Goal: Task Accomplishment & Management: Complete application form

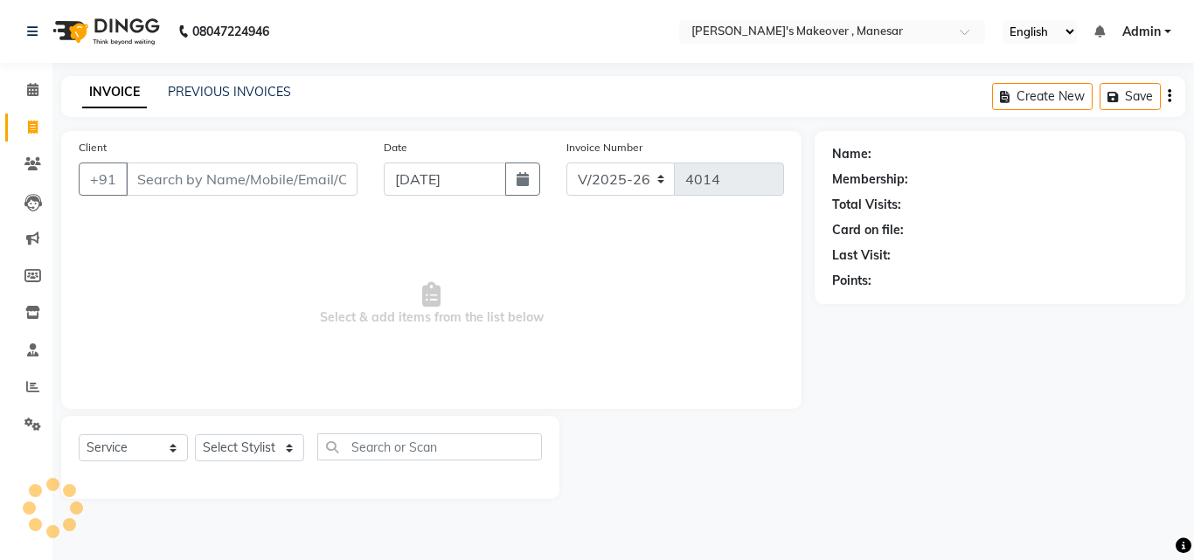
select select "820"
select select "service"
click at [225, 178] on input "Client" at bounding box center [242, 179] width 232 height 33
type input "7457013457"
click at [320, 179] on span "Add Client" at bounding box center [312, 178] width 69 height 17
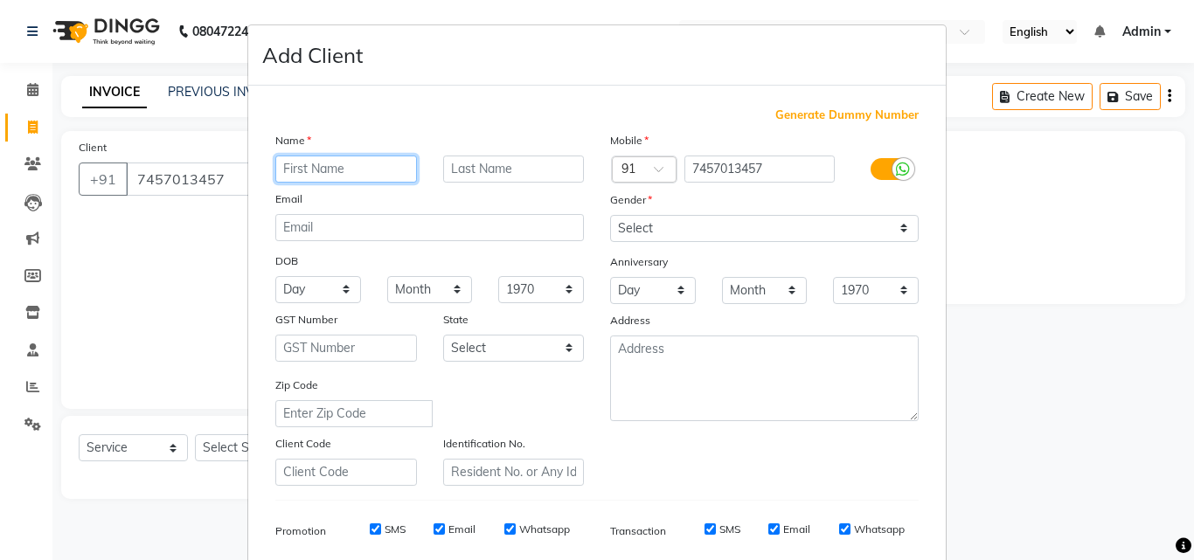
click at [323, 173] on input "text" at bounding box center [346, 169] width 142 height 27
type input "[PERSON_NAME]"
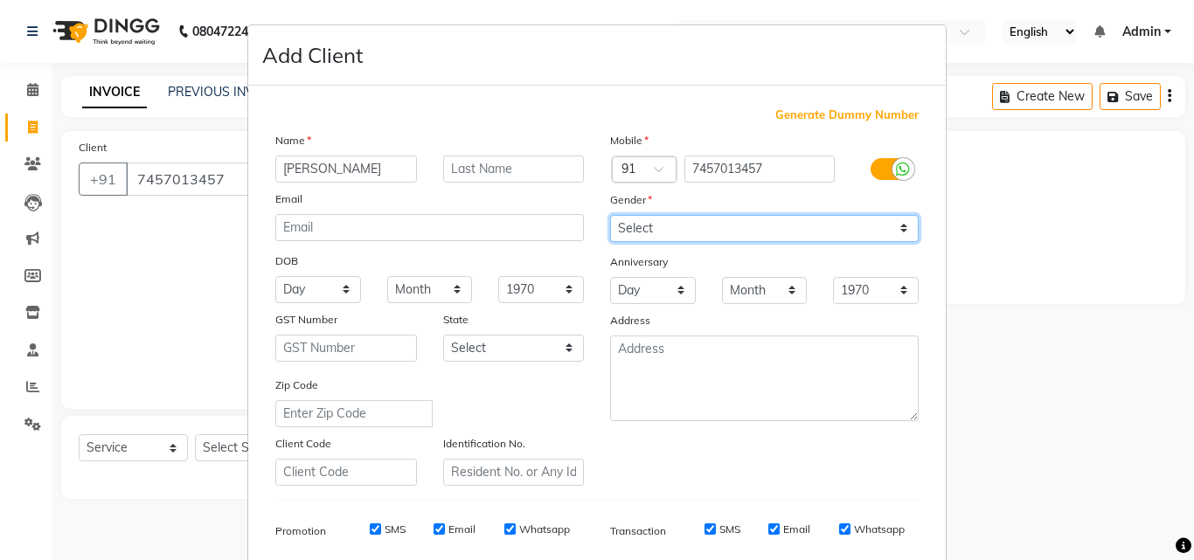
click at [683, 215] on select "Select [DEMOGRAPHIC_DATA] [DEMOGRAPHIC_DATA] Other Prefer Not To Say" at bounding box center [764, 228] width 309 height 27
click at [687, 221] on select "Select [DEMOGRAPHIC_DATA] [DEMOGRAPHIC_DATA] Other Prefer Not To Say" at bounding box center [764, 228] width 309 height 27
select select "[DEMOGRAPHIC_DATA]"
click at [610, 215] on select "Select [DEMOGRAPHIC_DATA] [DEMOGRAPHIC_DATA] Other Prefer Not To Say" at bounding box center [764, 228] width 309 height 27
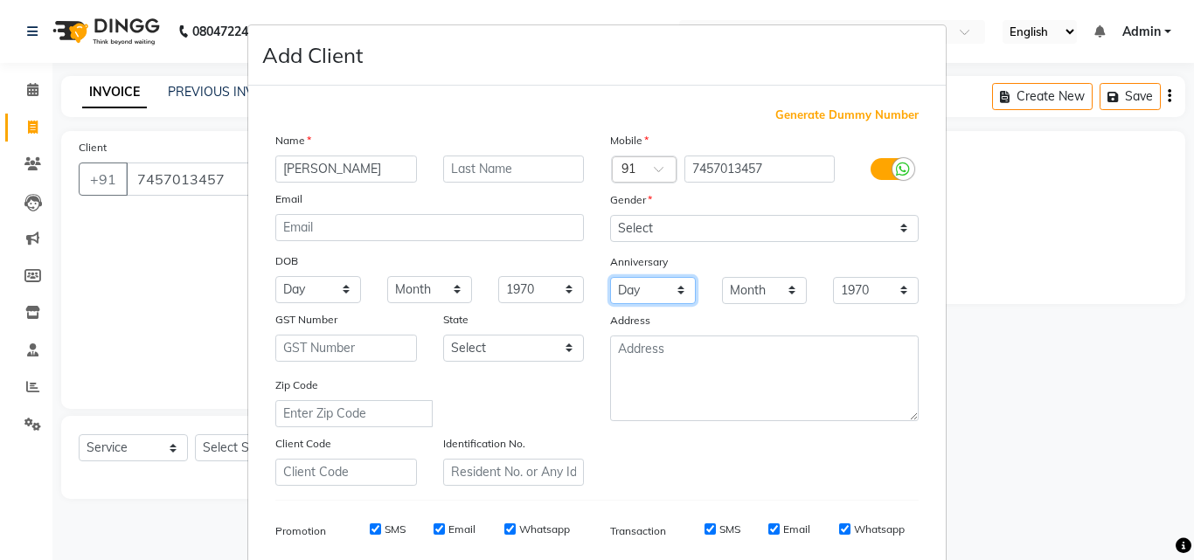
click at [648, 298] on select "Day 01 02 03 04 05 06 07 08 09 10 11 12 13 14 15 16 17 18 19 20 21 22 23 24 25 …" at bounding box center [653, 290] width 86 height 27
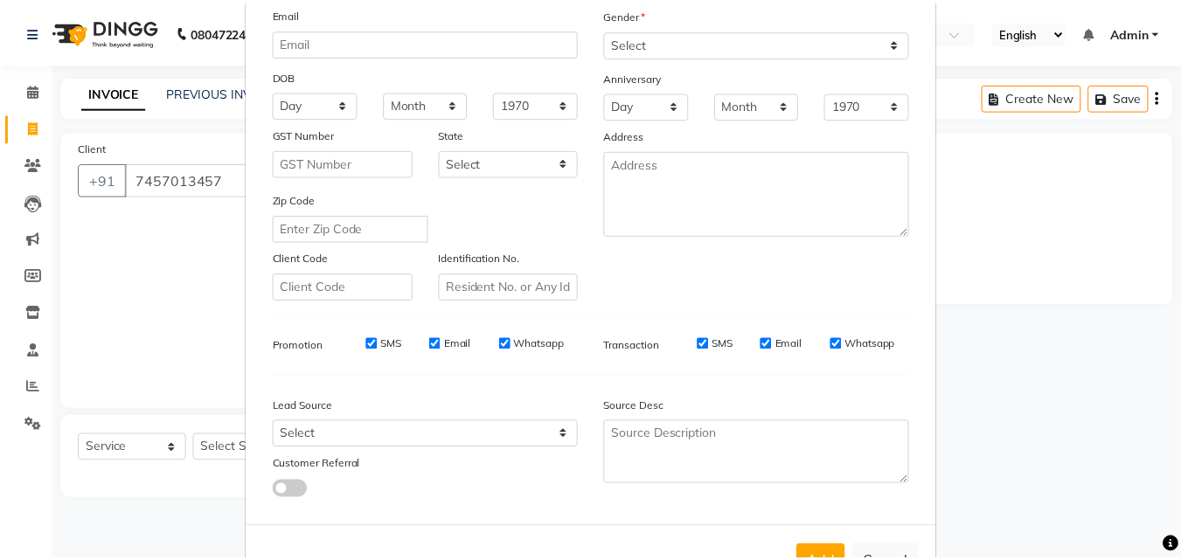
scroll to position [246, 0]
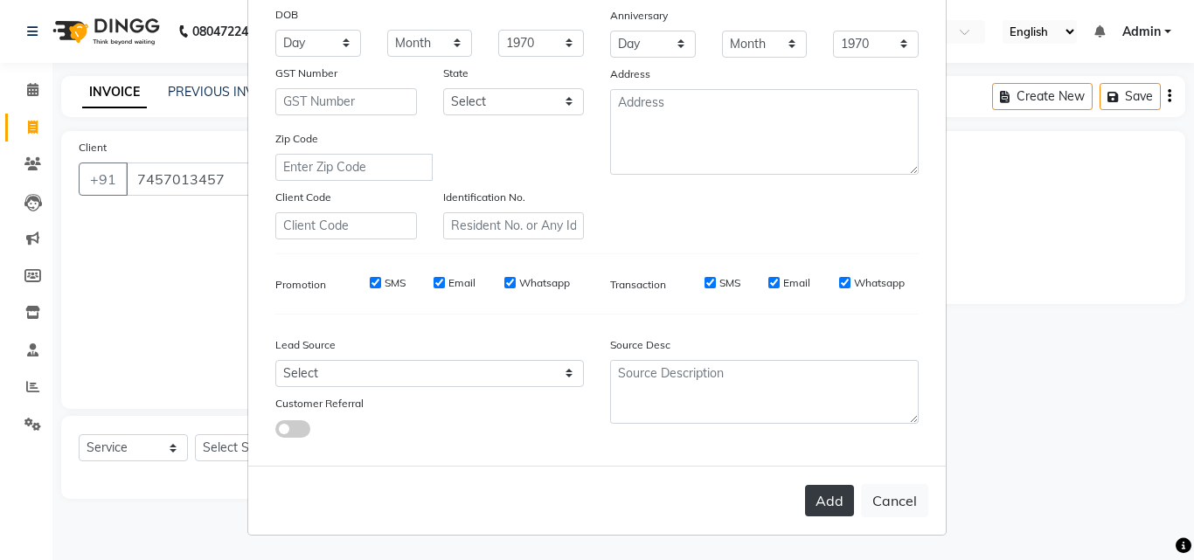
click at [823, 511] on button "Add" at bounding box center [829, 500] width 49 height 31
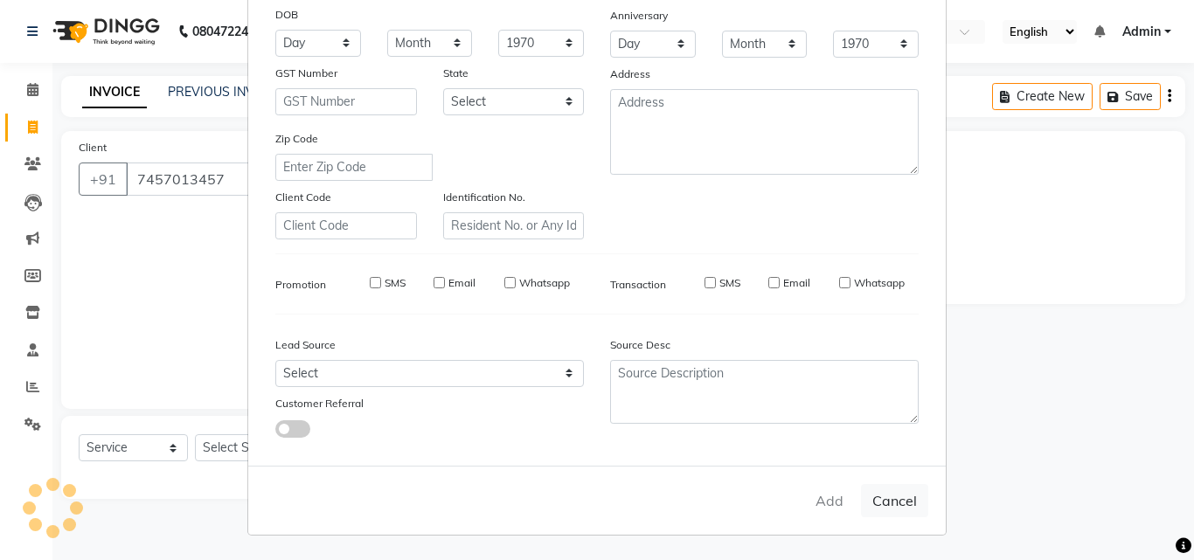
select select
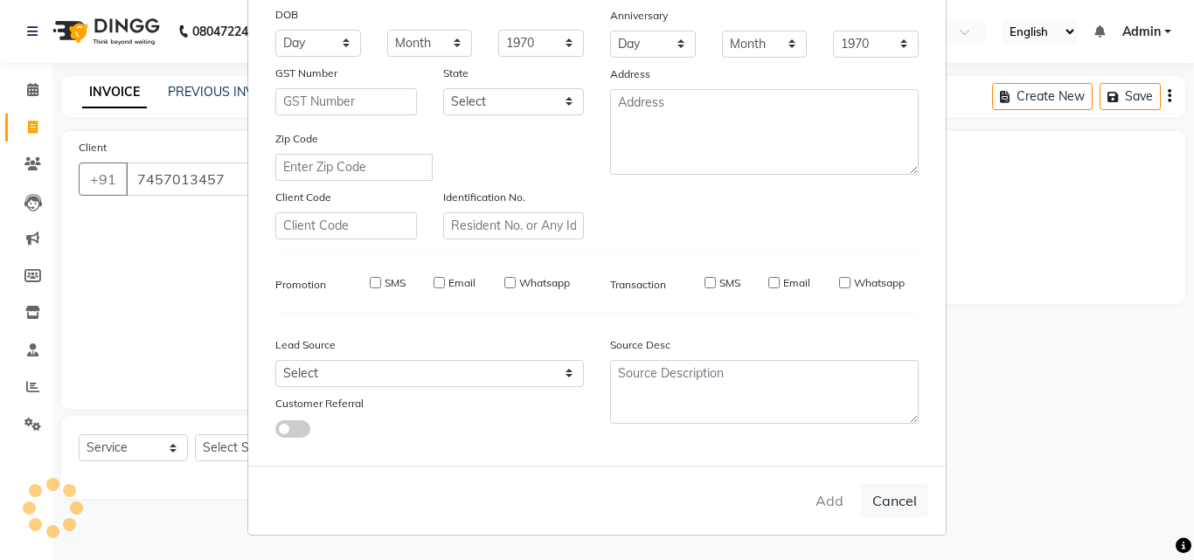
select select
checkbox input "false"
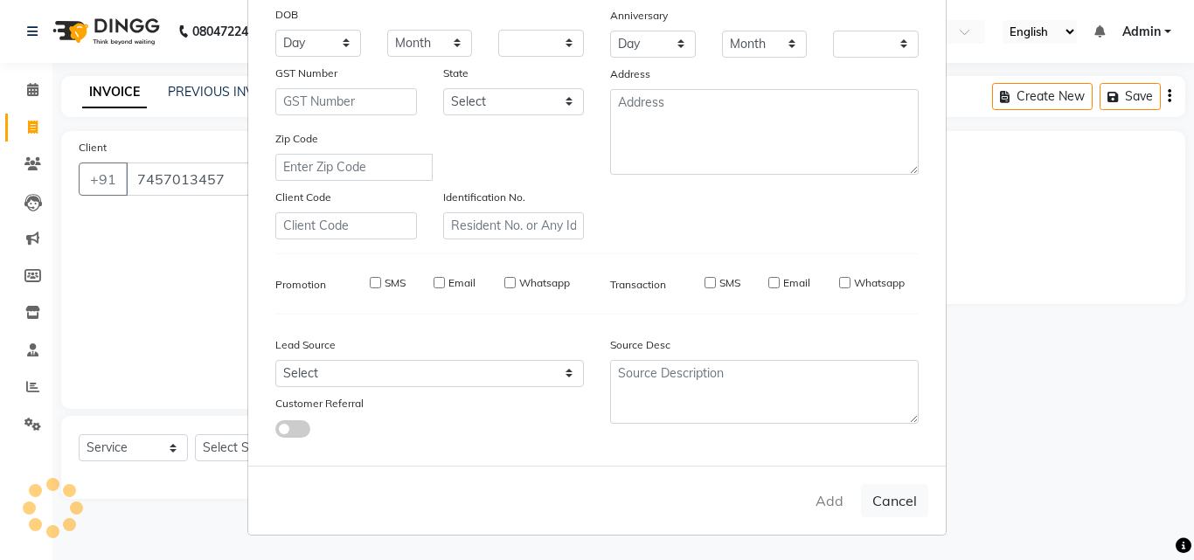
checkbox input "false"
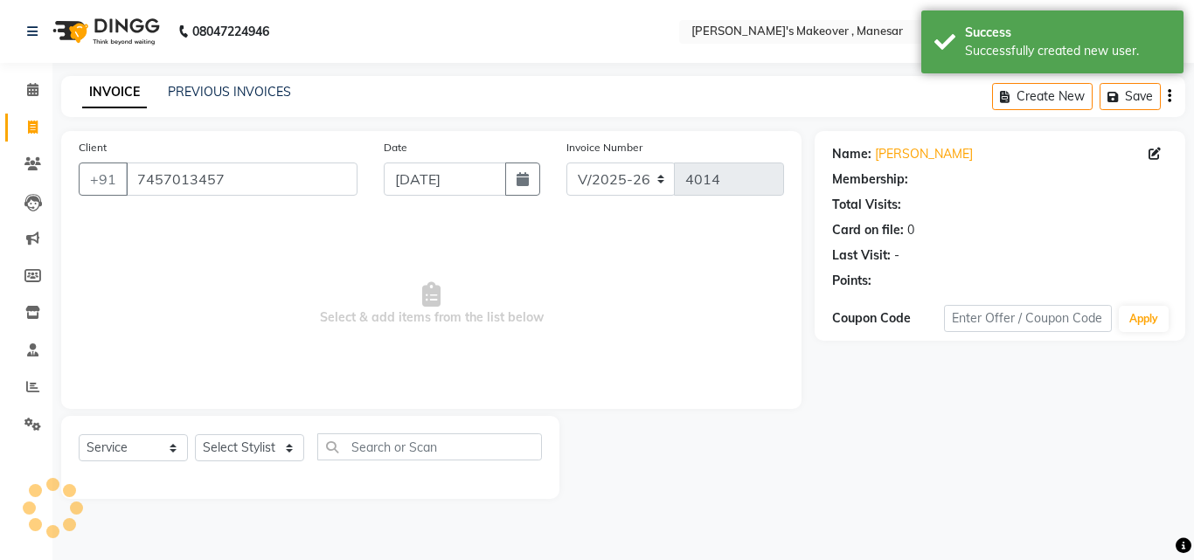
select select "1: Object"
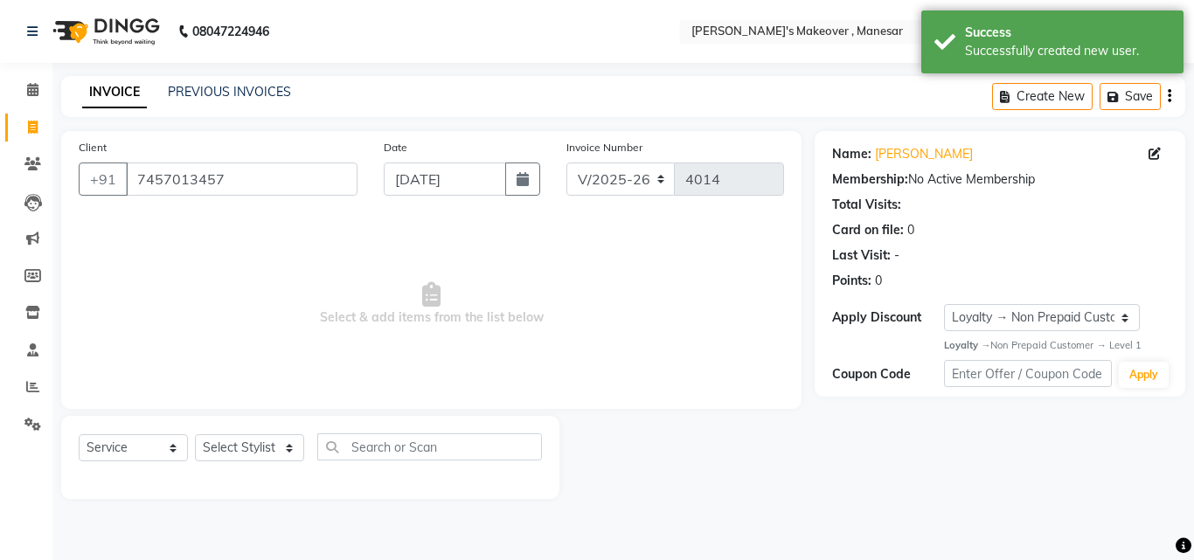
click at [240, 433] on div "Select Service Product Membership Package Voucher Prepaid Gift Card Select Styl…" at bounding box center [310, 457] width 498 height 83
click at [242, 448] on select "Select Stylist Danish Shavej [PERSON_NAME] Krishna [PERSON_NAME] [PERSON_NAME] …" at bounding box center [249, 447] width 109 height 27
select select "14414"
click at [195, 434] on select "Select Stylist Danish Shavej [PERSON_NAME] Krishna [PERSON_NAME] [PERSON_NAME] …" at bounding box center [249, 447] width 109 height 27
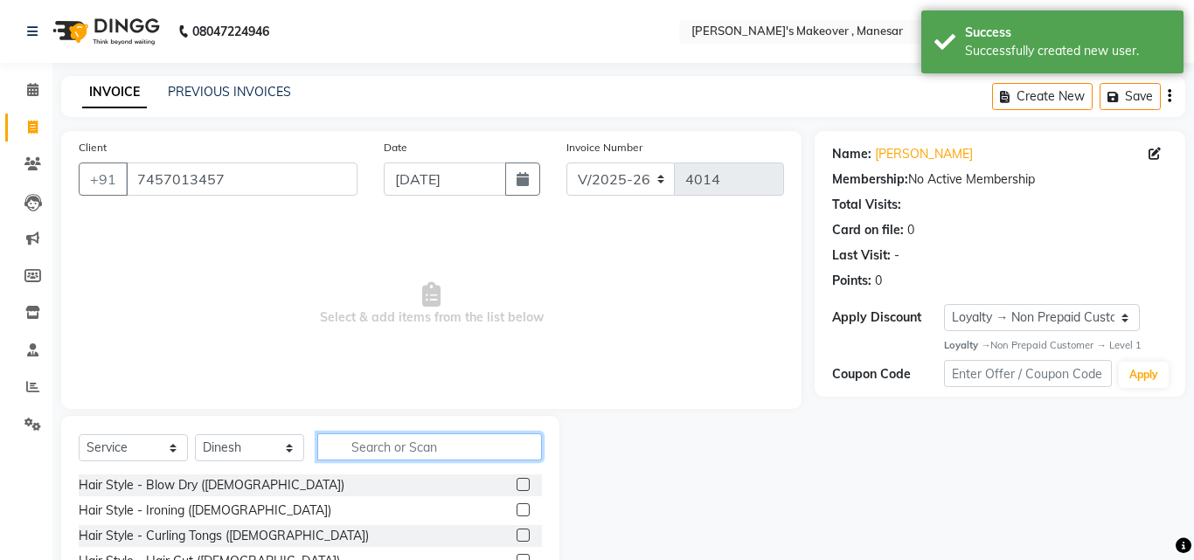
click at [396, 450] on input "text" at bounding box center [429, 447] width 225 height 27
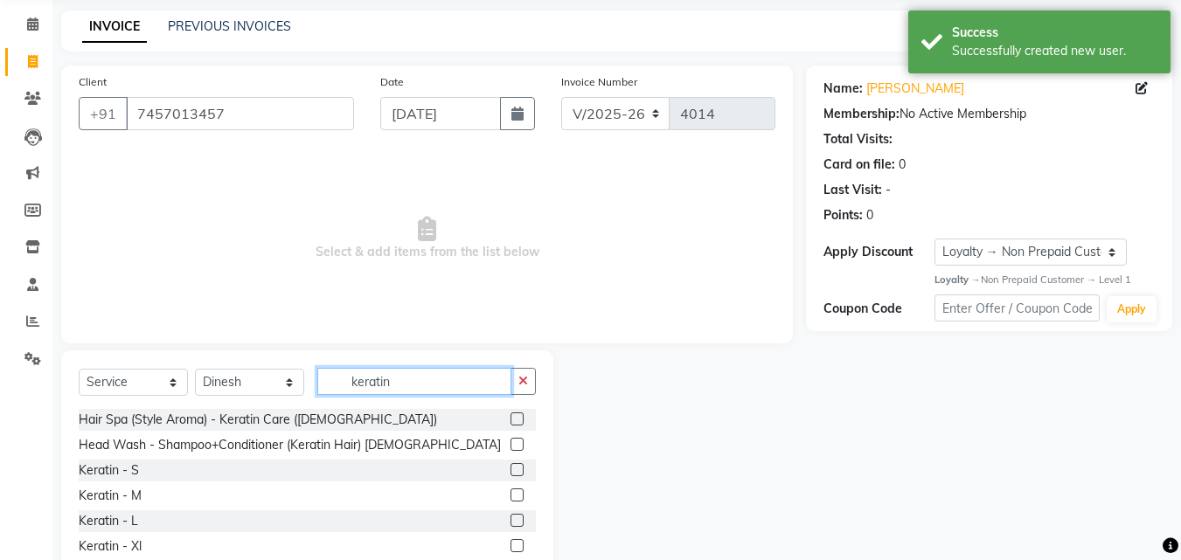
scroll to position [117, 0]
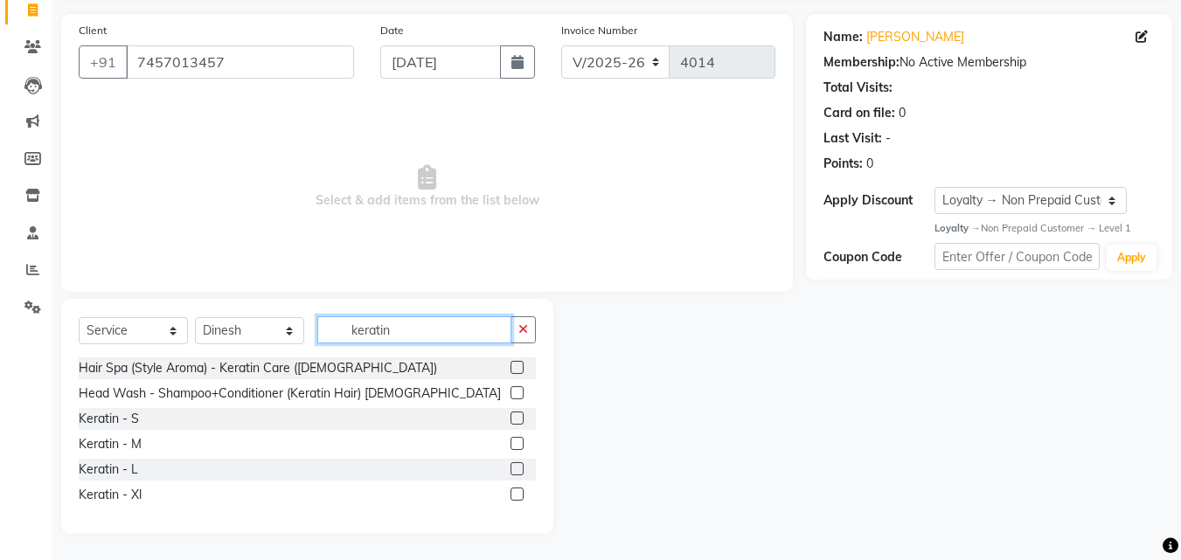
type input "keratin"
click at [517, 444] on label at bounding box center [516, 443] width 13 height 13
click at [517, 444] on input "checkbox" at bounding box center [515, 444] width 11 height 11
click at [517, 444] on label at bounding box center [516, 443] width 13 height 13
click at [517, 444] on input "checkbox" at bounding box center [515, 444] width 11 height 11
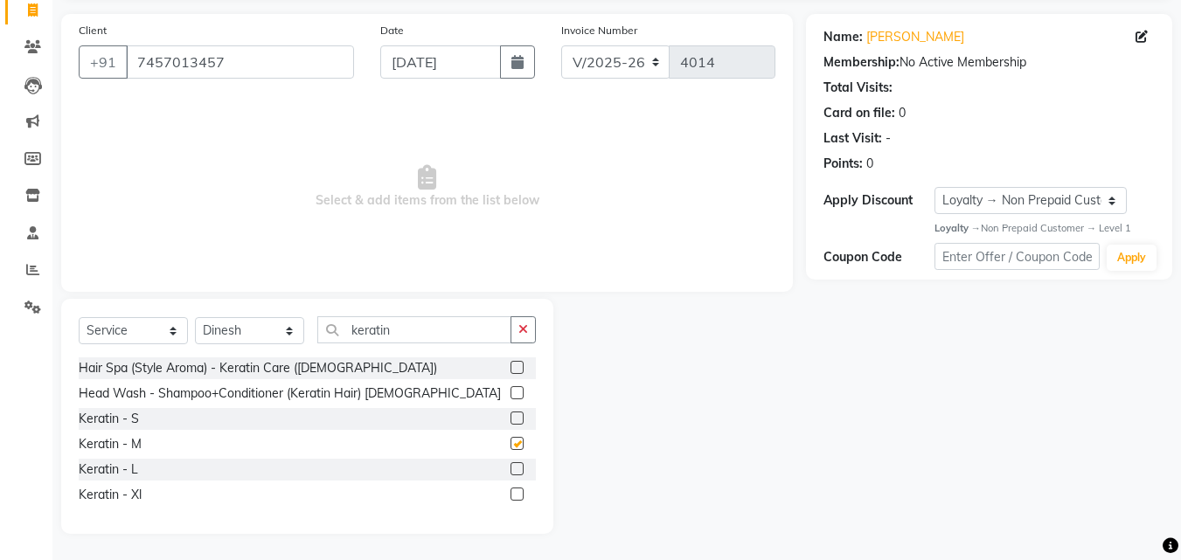
checkbox input "false"
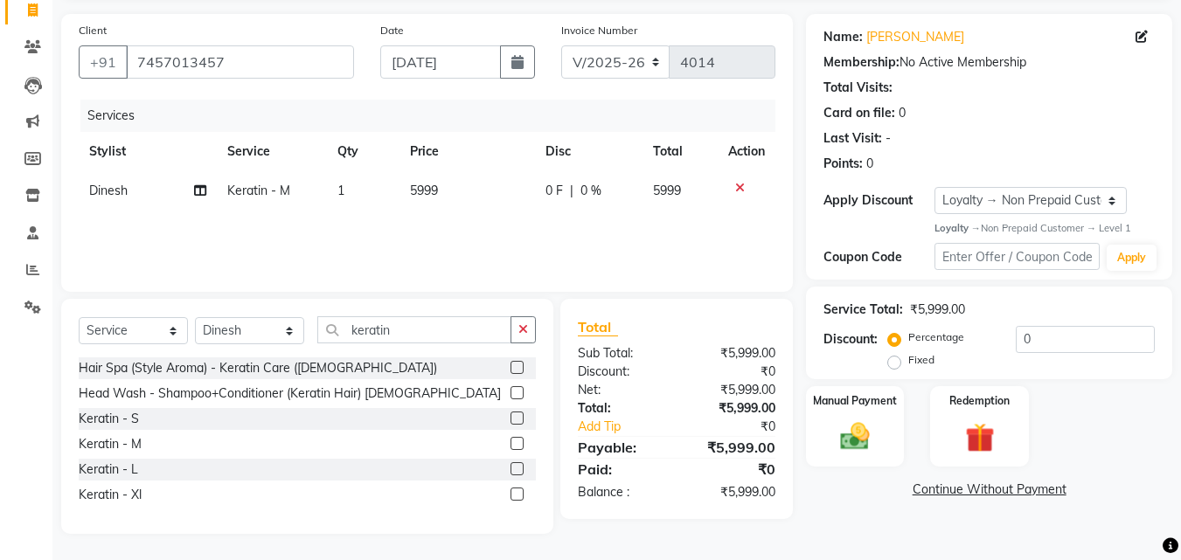
click at [553, 191] on span "0 F" at bounding box center [553, 191] width 17 height 18
select select "14414"
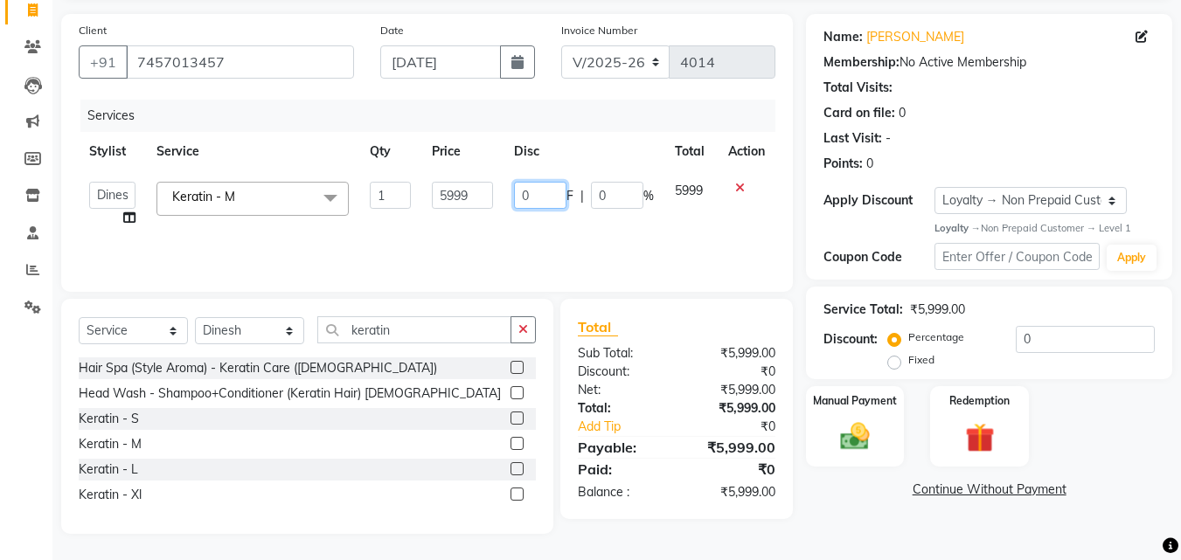
click at [553, 191] on input "0" at bounding box center [540, 195] width 52 height 27
type input "1"
type input "999"
click at [541, 224] on div "Services Stylist Service Qty Price Disc Total Action Danish Shavej [PERSON_NAME…" at bounding box center [427, 187] width 697 height 175
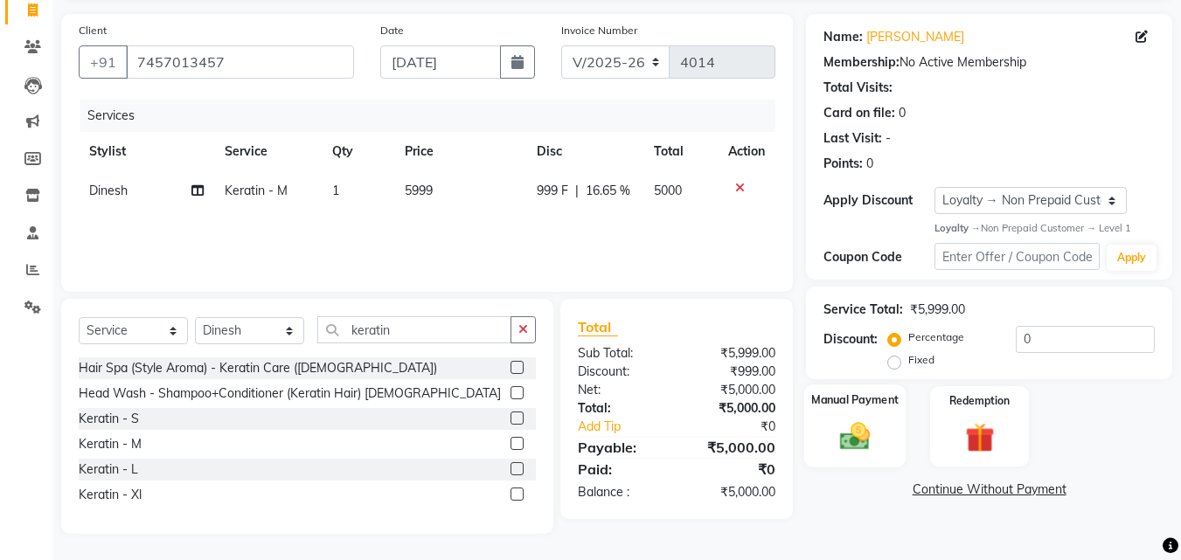
click at [862, 436] on img at bounding box center [854, 437] width 49 height 35
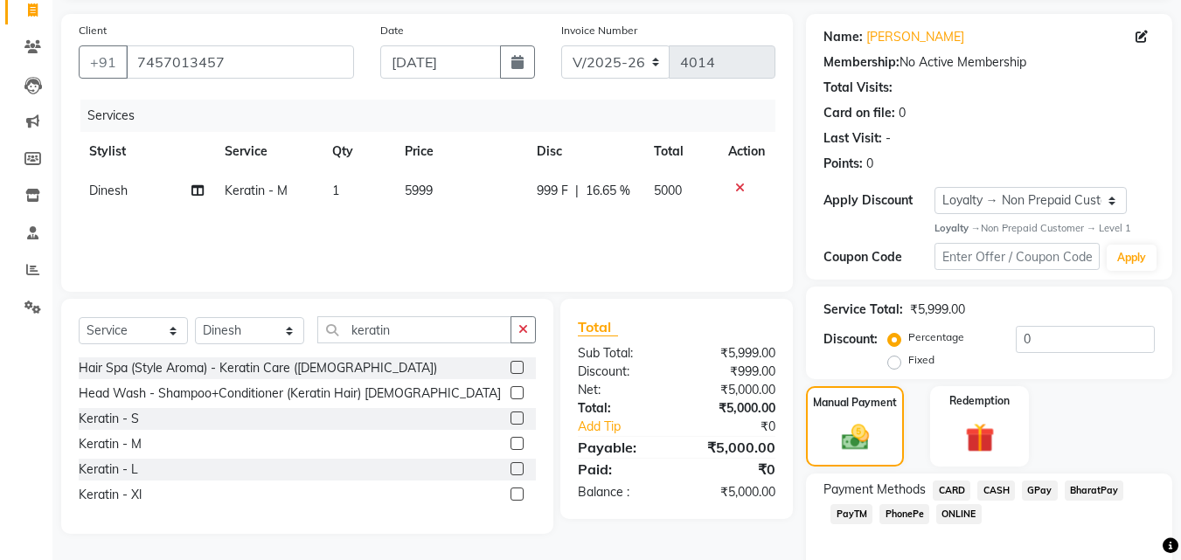
click at [910, 513] on span "PhonePe" at bounding box center [904, 514] width 50 height 20
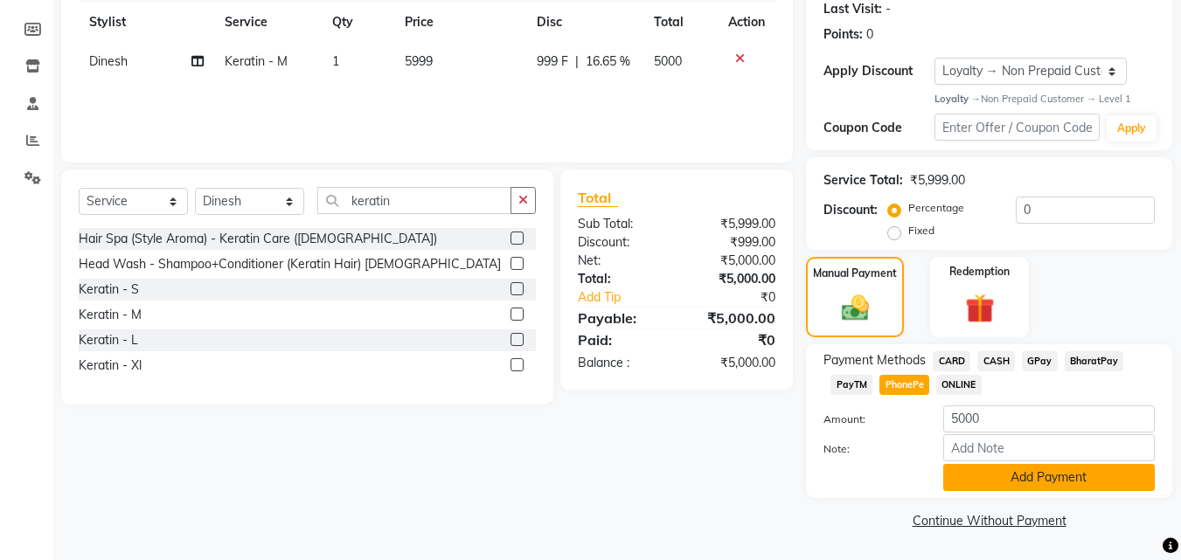
click at [991, 474] on button "Add Payment" at bounding box center [1049, 477] width 212 height 27
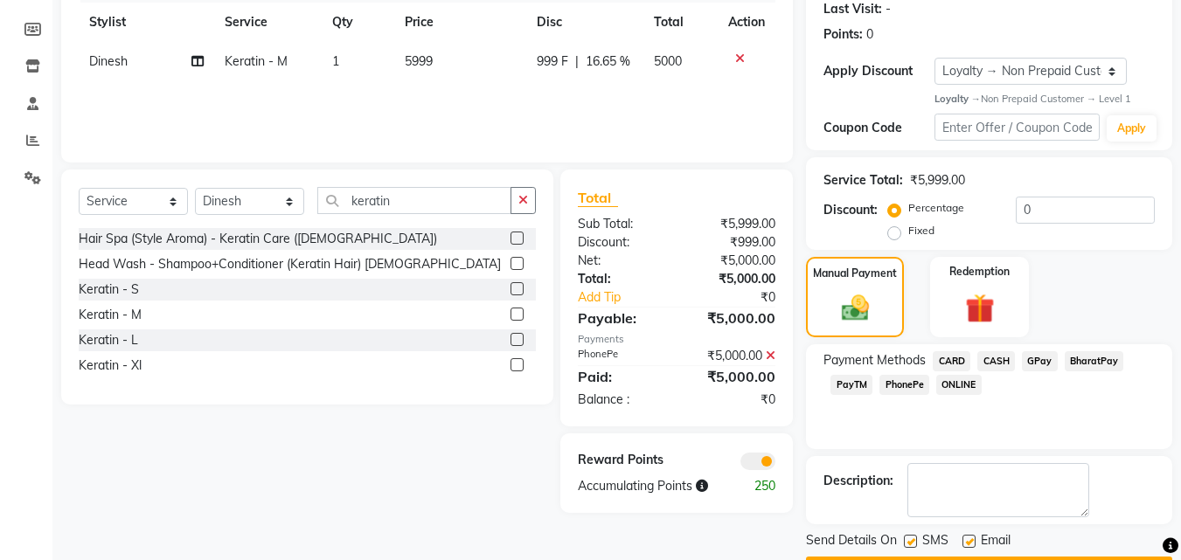
scroll to position [296, 0]
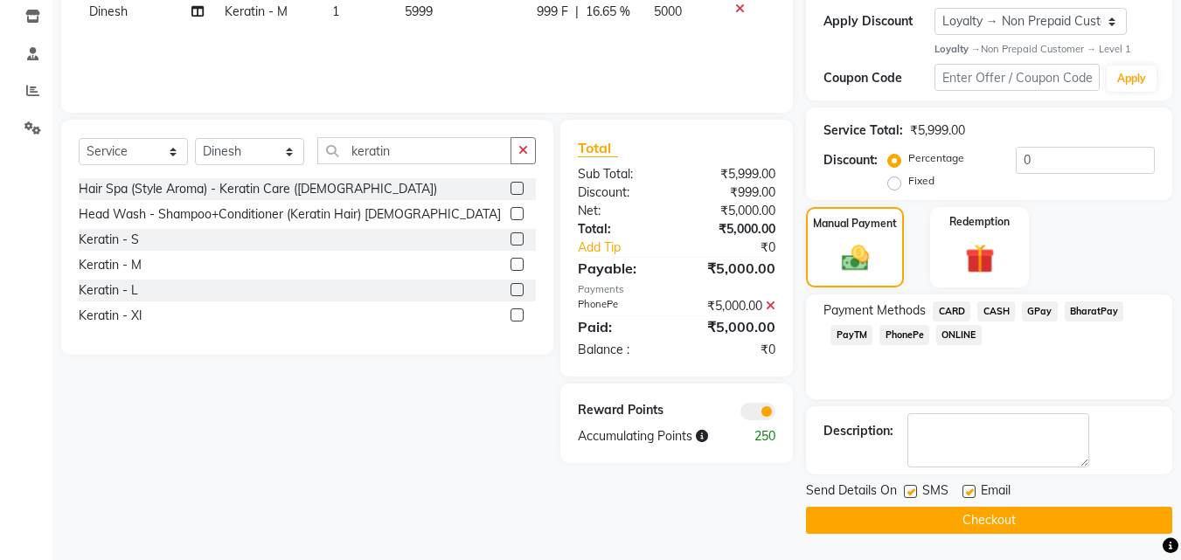
click at [909, 492] on label at bounding box center [910, 491] width 13 height 13
click at [909, 492] on input "checkbox" at bounding box center [909, 492] width 11 height 11
click at [909, 492] on label at bounding box center [910, 491] width 13 height 13
click at [909, 492] on input "checkbox" at bounding box center [909, 492] width 11 height 11
checkbox input "true"
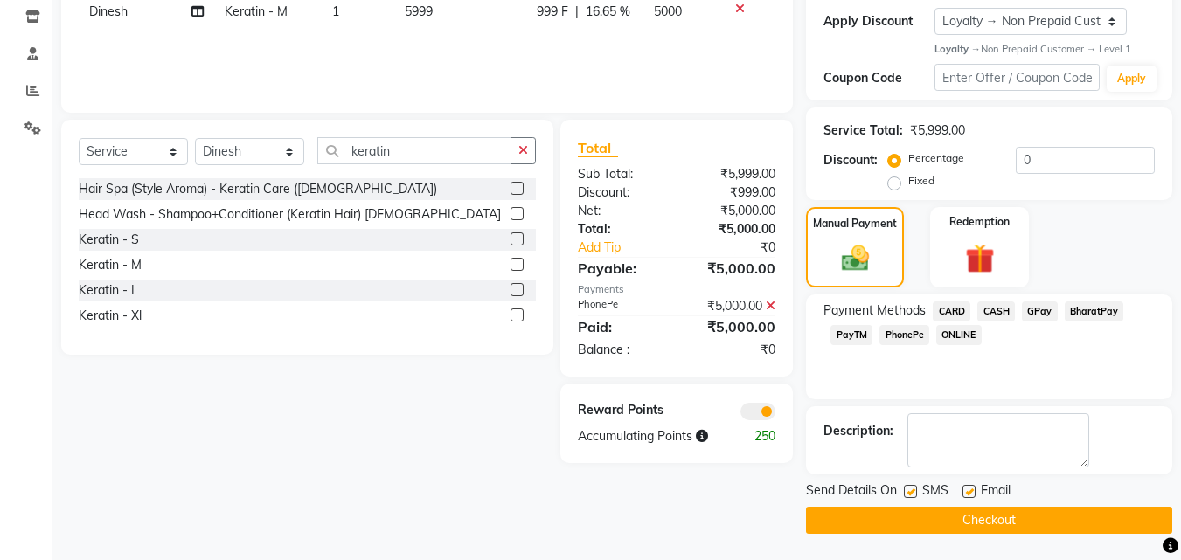
click at [972, 492] on label at bounding box center [968, 491] width 13 height 13
click at [972, 492] on input "checkbox" at bounding box center [967, 492] width 11 height 11
checkbox input "false"
click at [912, 493] on label at bounding box center [910, 491] width 13 height 13
click at [912, 493] on input "checkbox" at bounding box center [909, 492] width 11 height 11
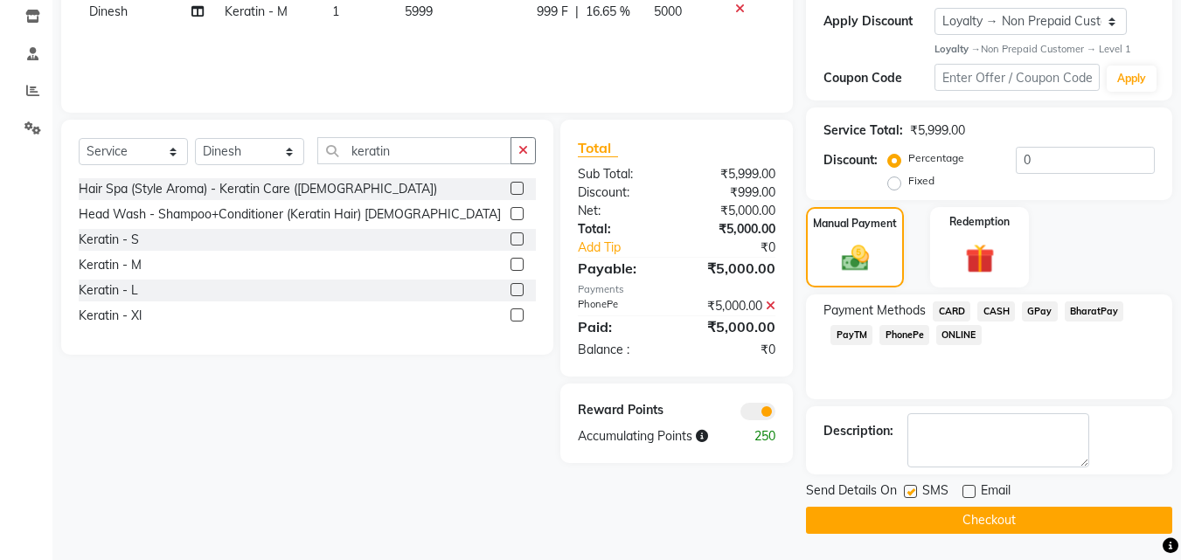
checkbox input "false"
click at [950, 518] on button "Checkout" at bounding box center [989, 520] width 366 height 27
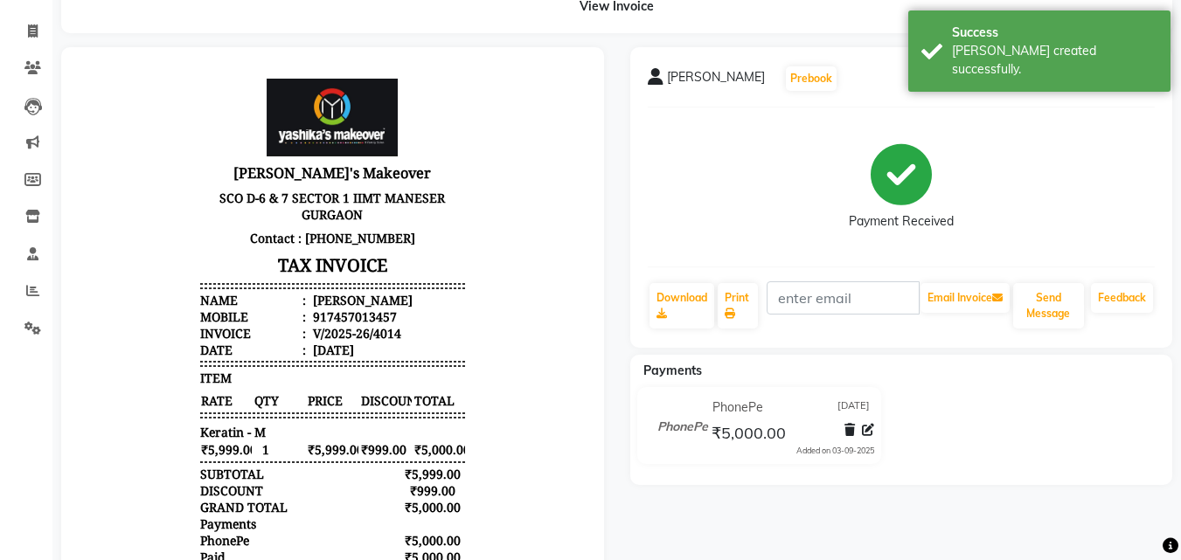
scroll to position [262, 0]
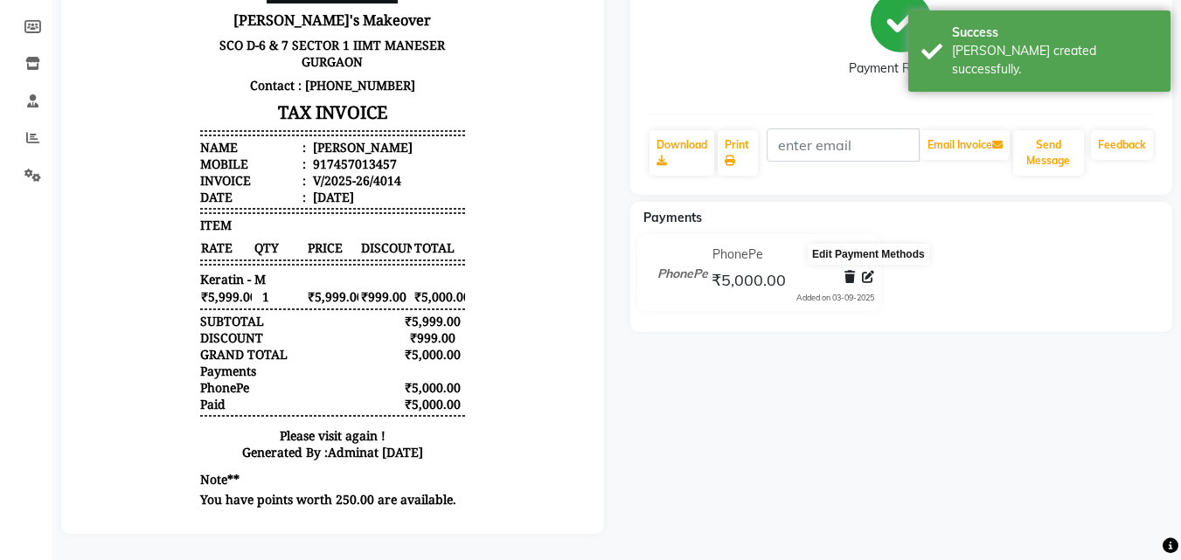
click at [866, 271] on icon at bounding box center [868, 277] width 12 height 12
select select "7"
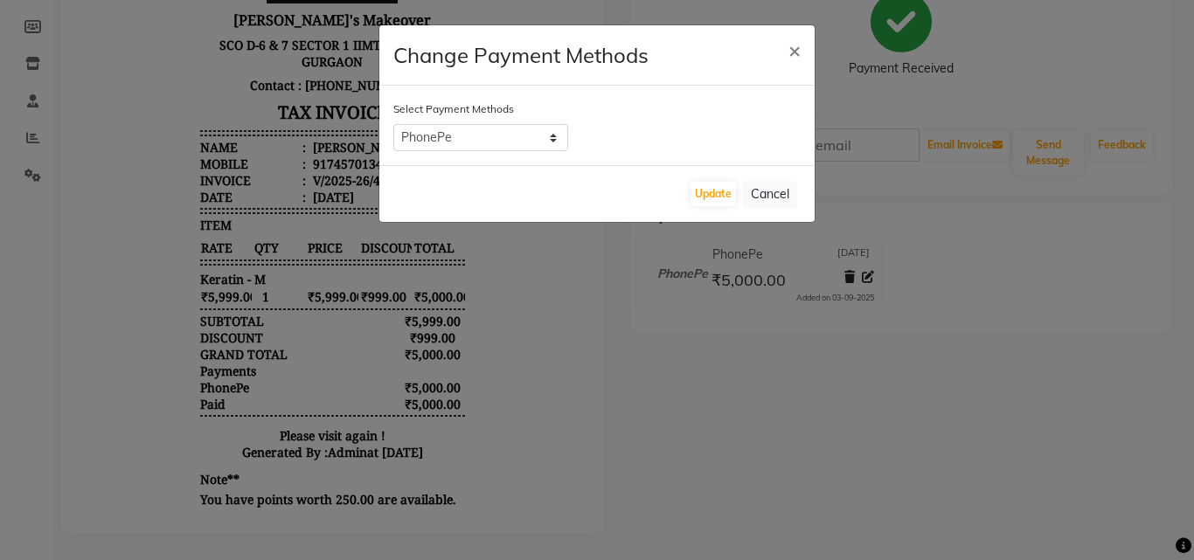
click at [971, 269] on ngb-modal-window "Change Payment Methods × Select Payment Methods CARD CASH GPay BharatPay PayTM …" at bounding box center [597, 280] width 1194 height 560
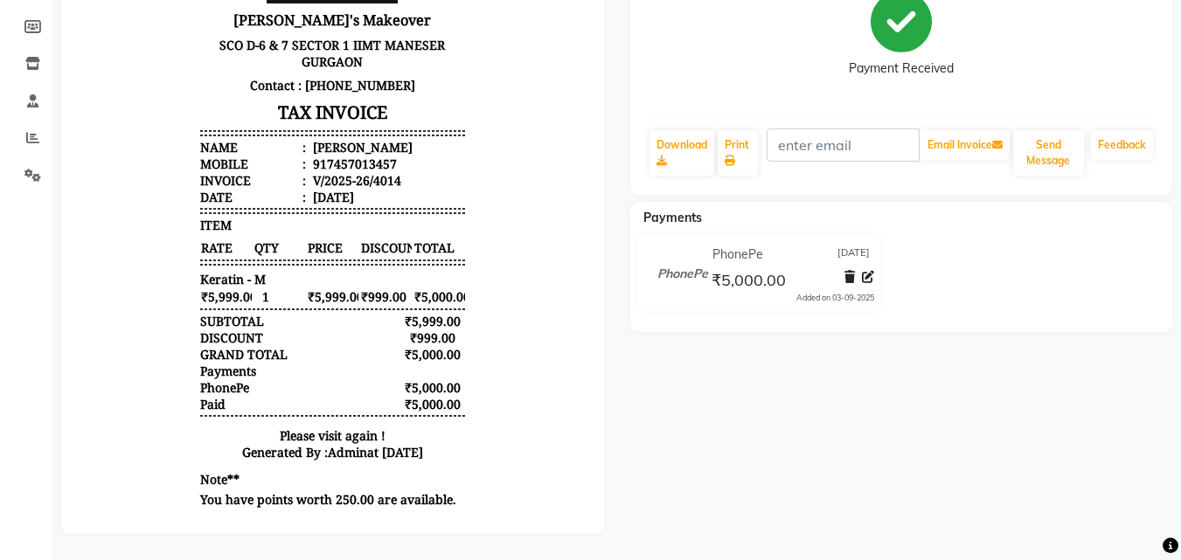
click at [1036, 270] on div "PhonePe [DATE] ₹5,000.00 Added on [DATE]" at bounding box center [901, 276] width 569 height 84
click at [1051, 152] on button "Send Message" at bounding box center [1048, 152] width 71 height 45
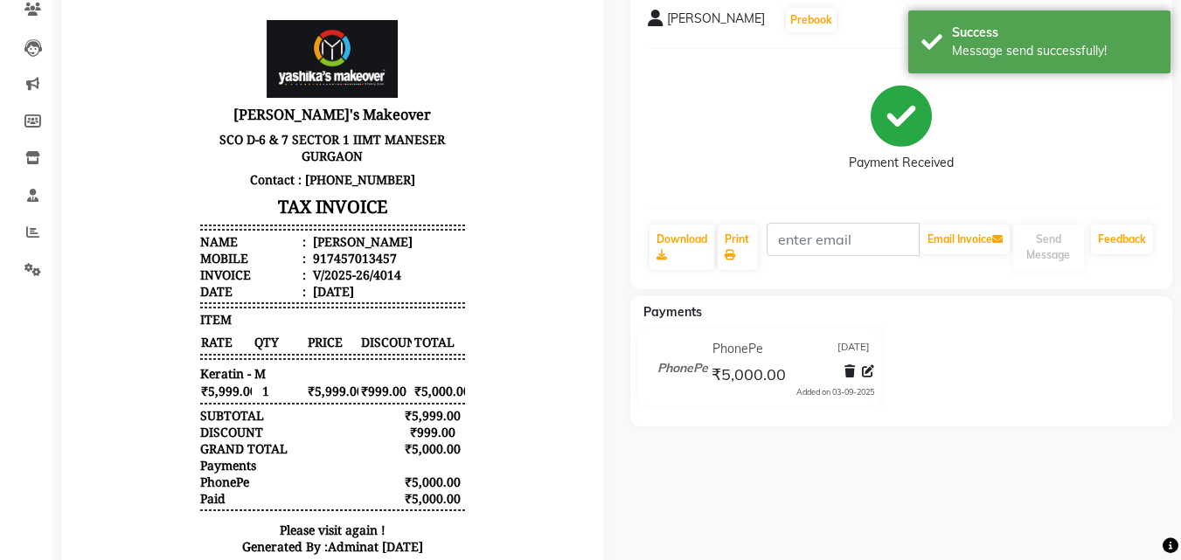
scroll to position [0, 0]
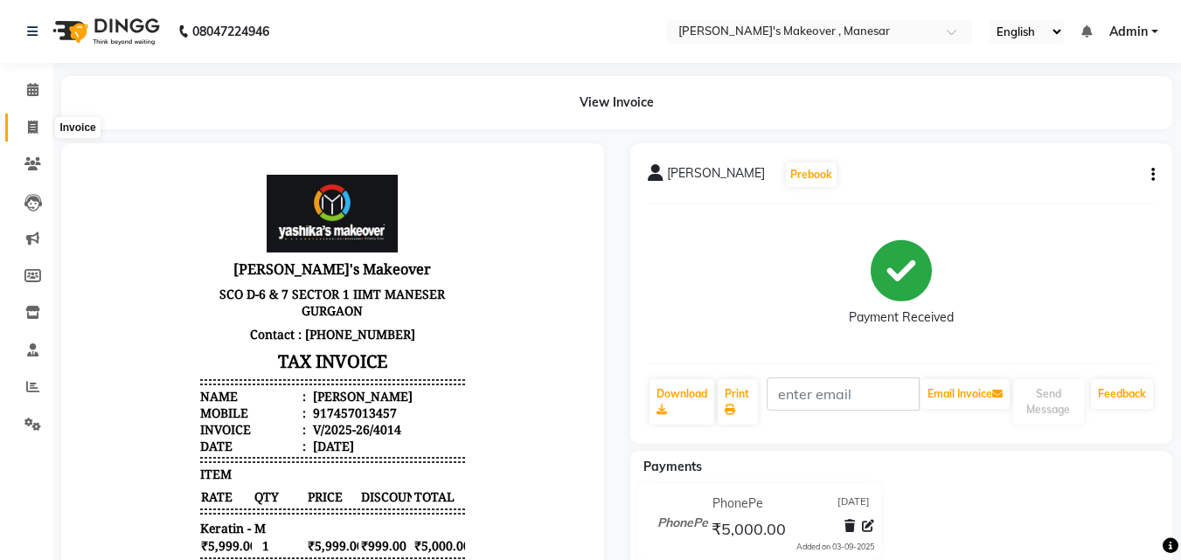
click at [38, 129] on span at bounding box center [32, 128] width 31 height 20
select select "service"
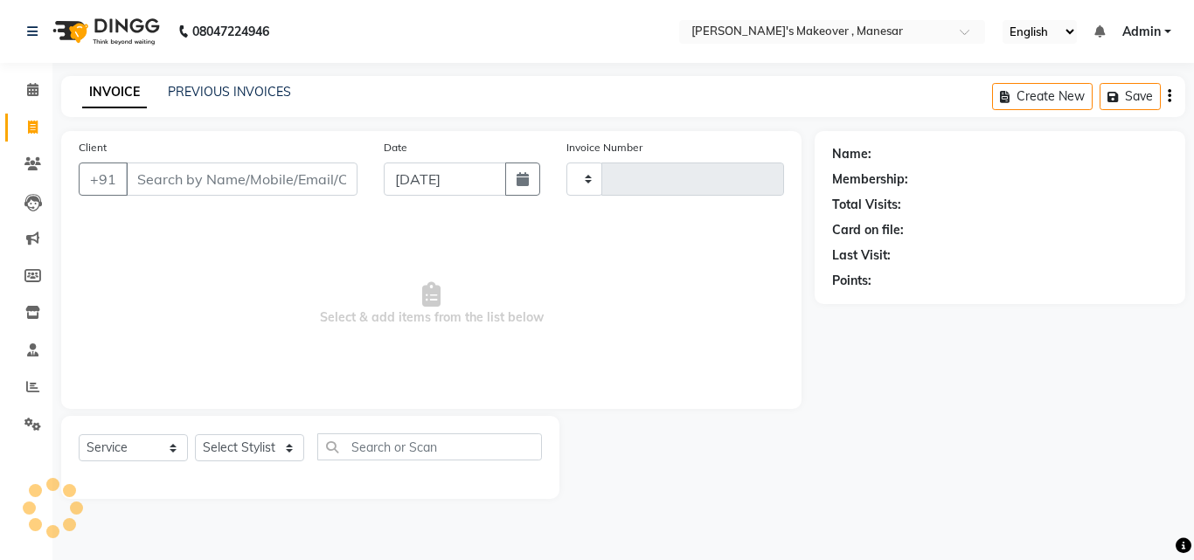
type input "4015"
select select "820"
click at [30, 392] on icon at bounding box center [32, 386] width 13 height 13
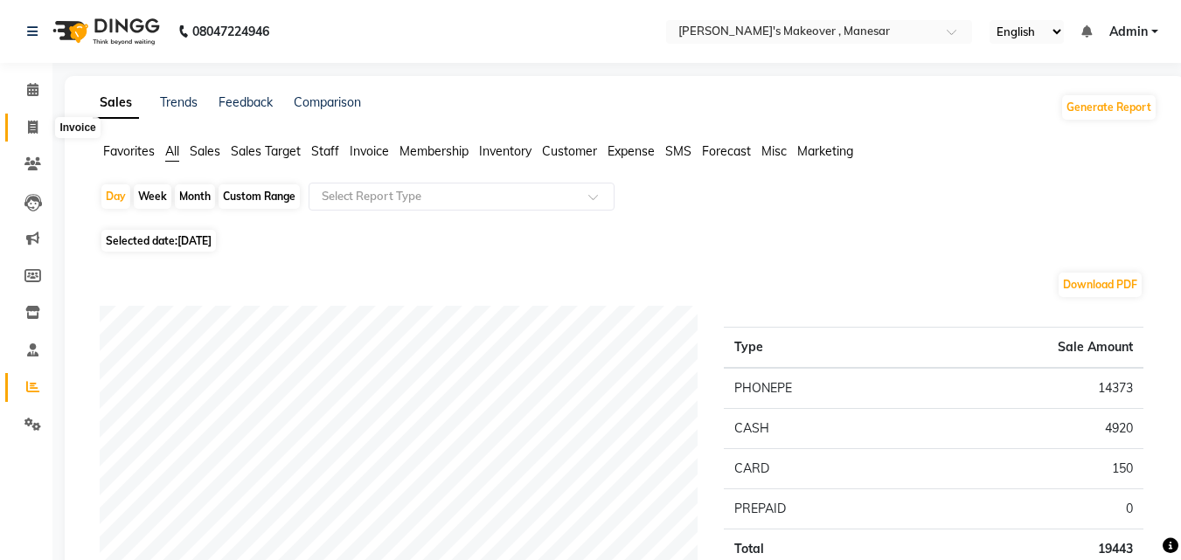
click at [31, 129] on icon at bounding box center [33, 127] width 10 height 13
select select "service"
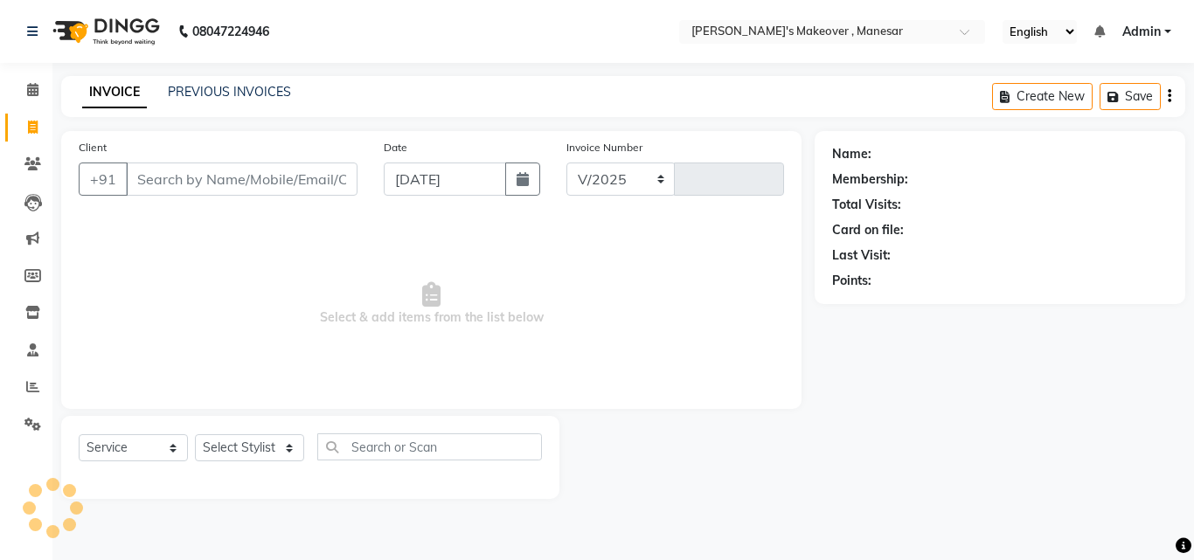
select select "820"
type input "4015"
